Goal: Find specific page/section

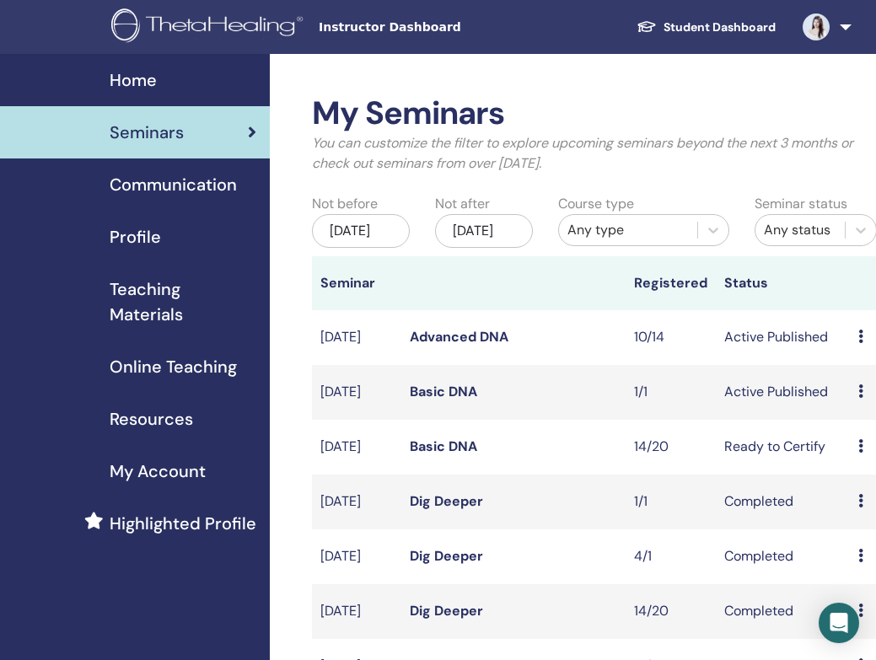
scroll to position [68, 0]
